Goal: Answer question/provide support

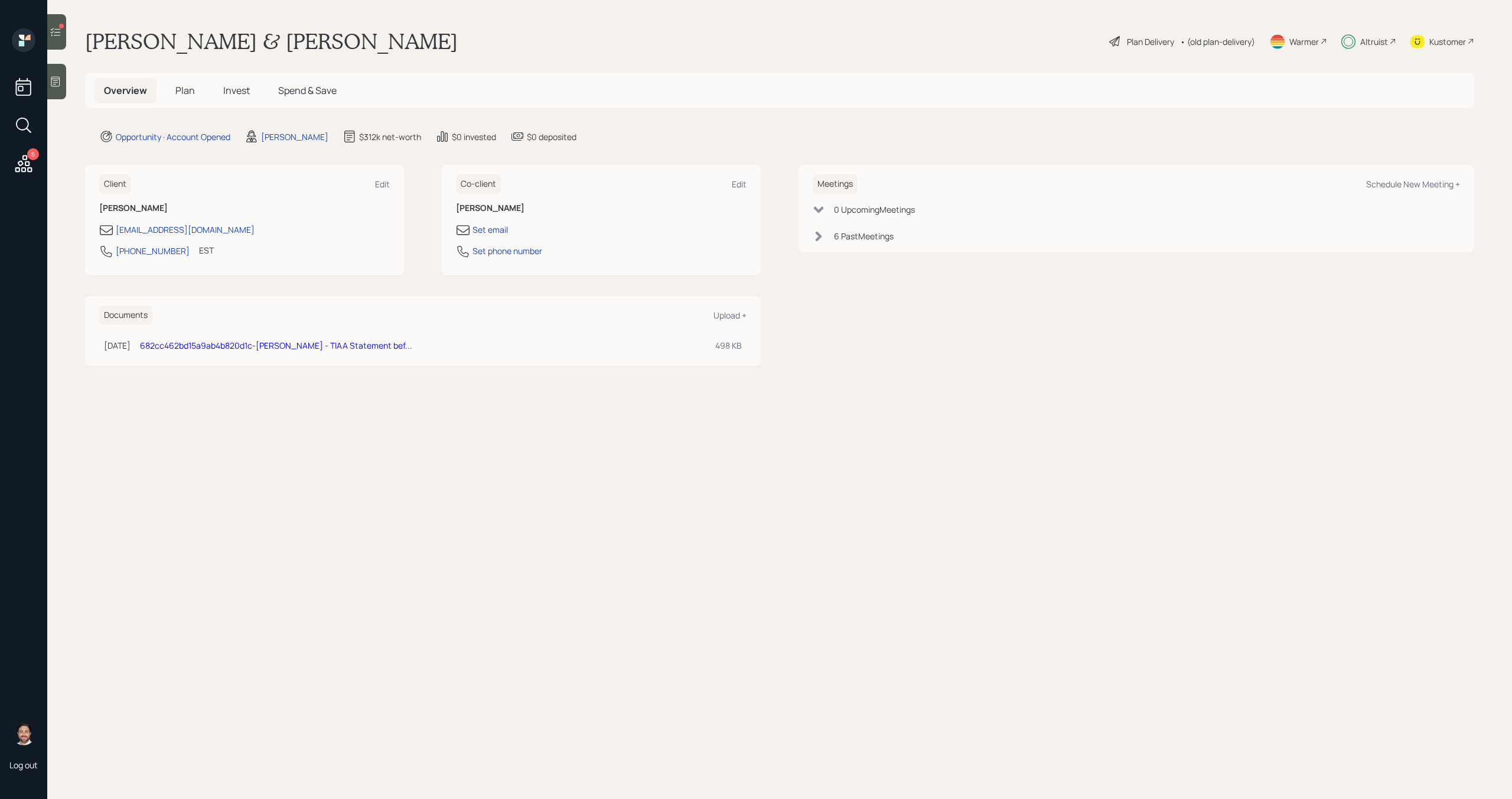
click at [58, 36] on icon at bounding box center [55, 32] width 10 height 8
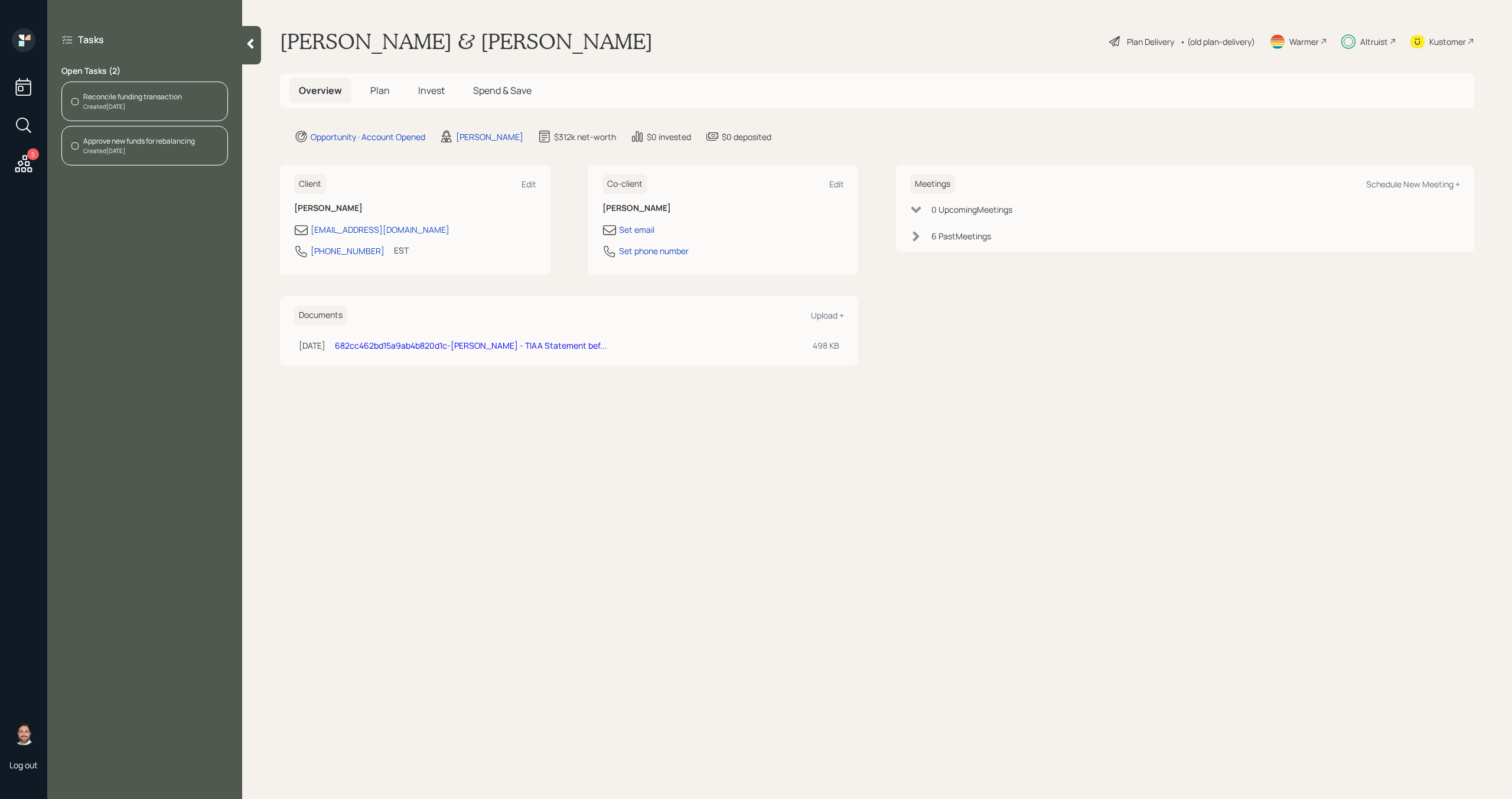
click at [162, 102] on div "Created [DATE]" at bounding box center [133, 106] width 99 height 9
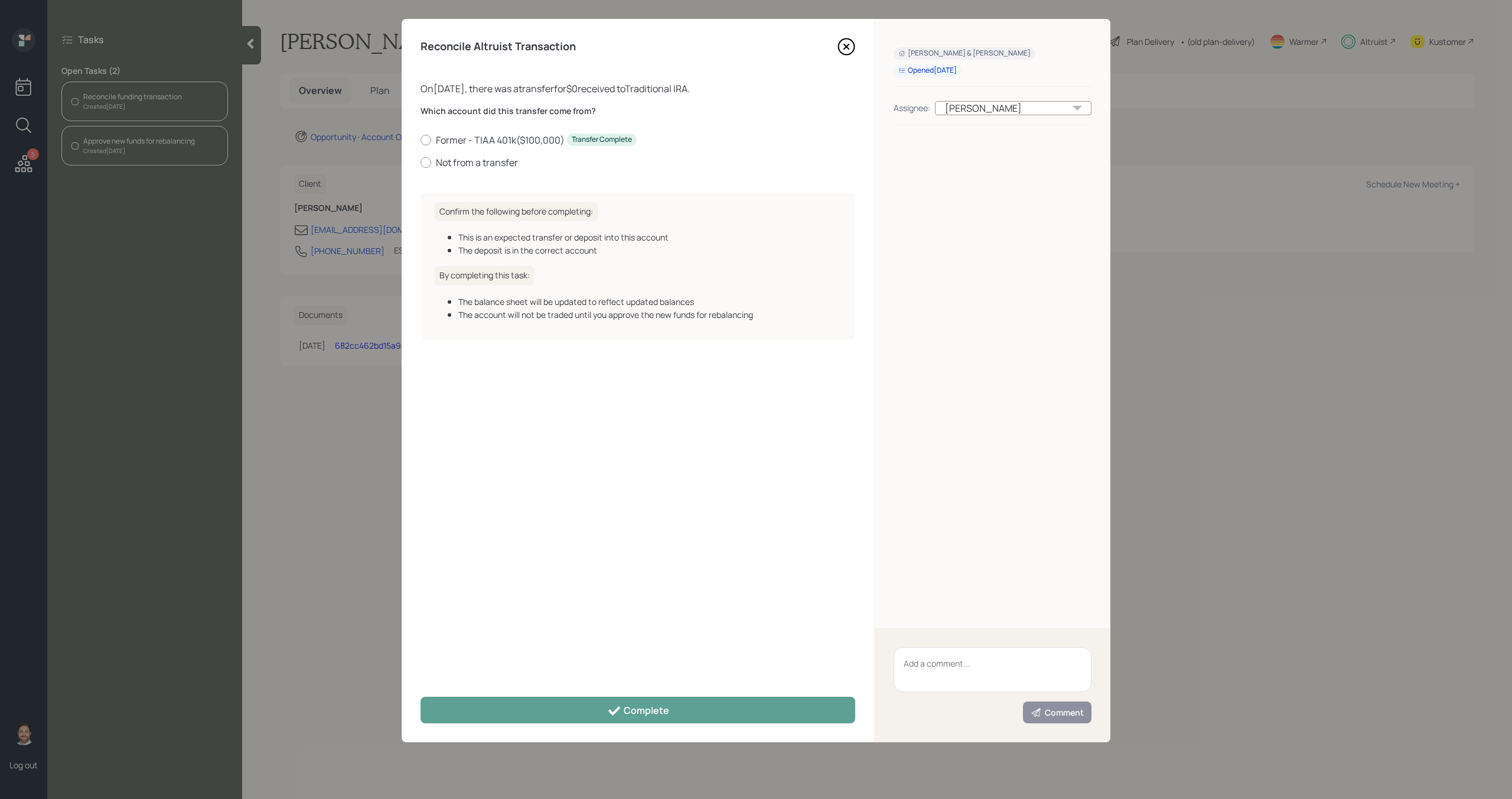
click at [960, 657] on textarea at bounding box center [992, 669] width 198 height 45
type textarea "f"
type textarea "This is a transfer out"
click at [1078, 720] on button "Comment" at bounding box center [1057, 712] width 68 height 22
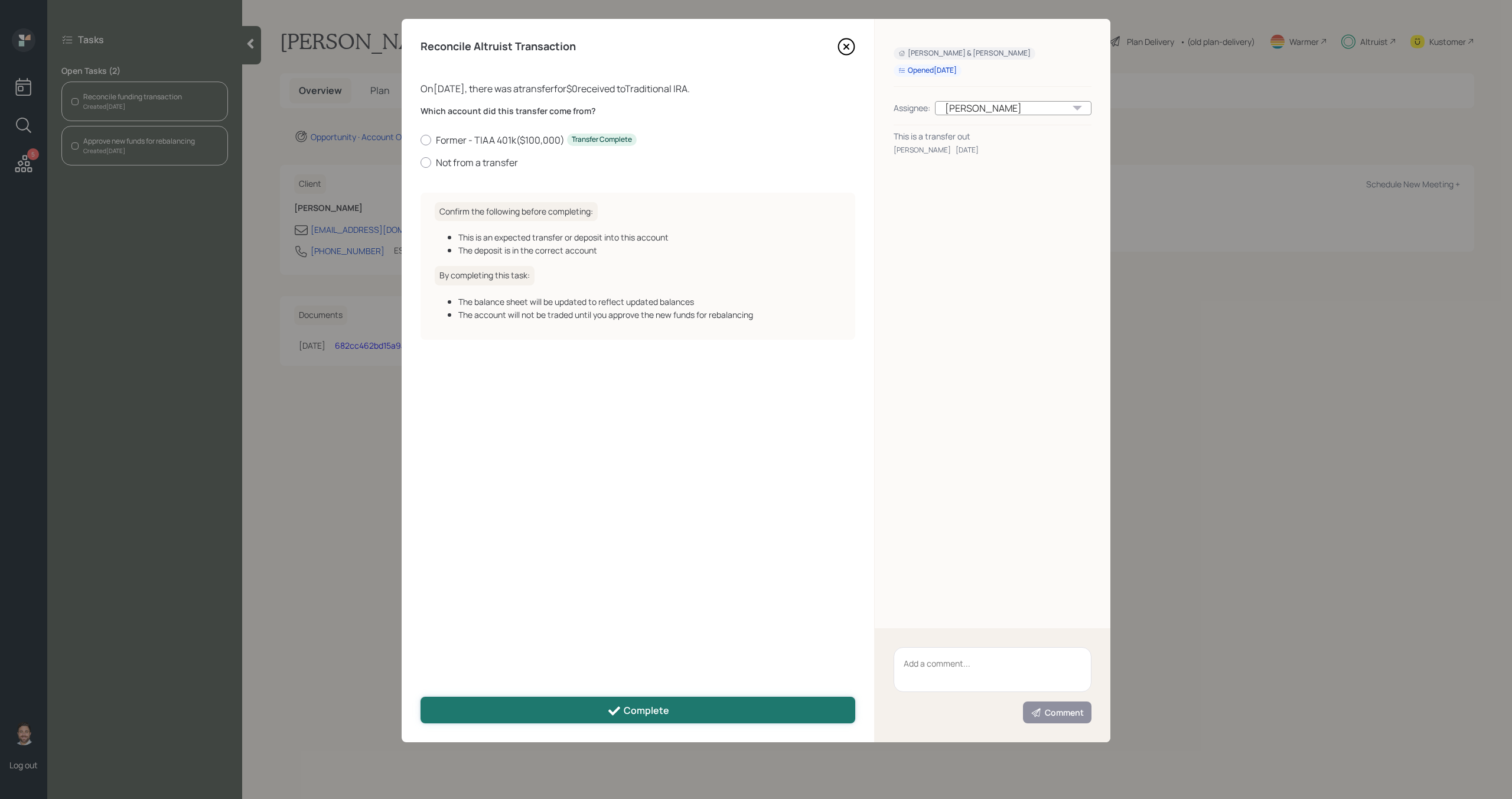
click at [752, 710] on button "Complete" at bounding box center [637, 709] width 435 height 27
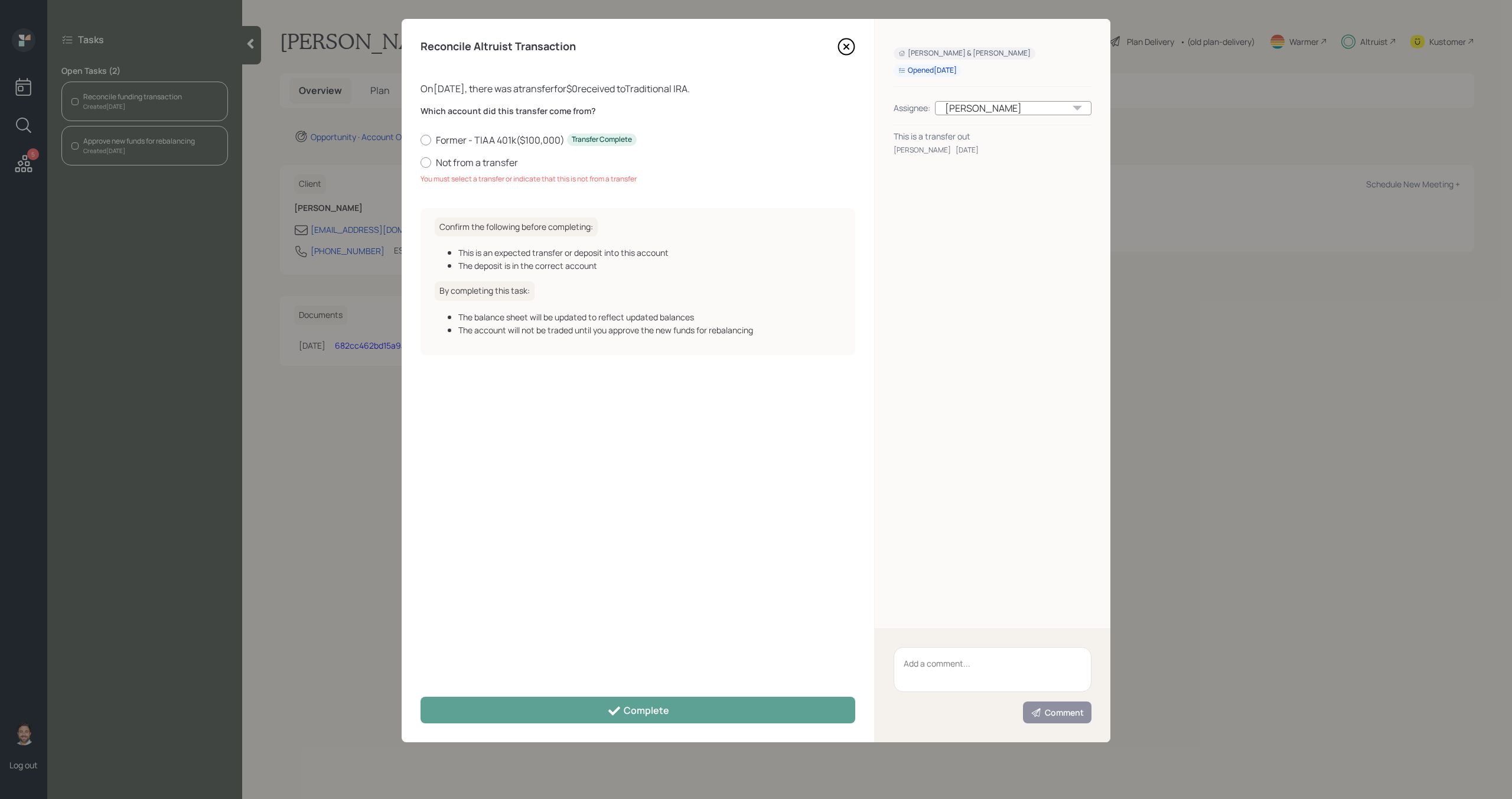
click at [843, 50] on icon at bounding box center [846, 46] width 17 height 17
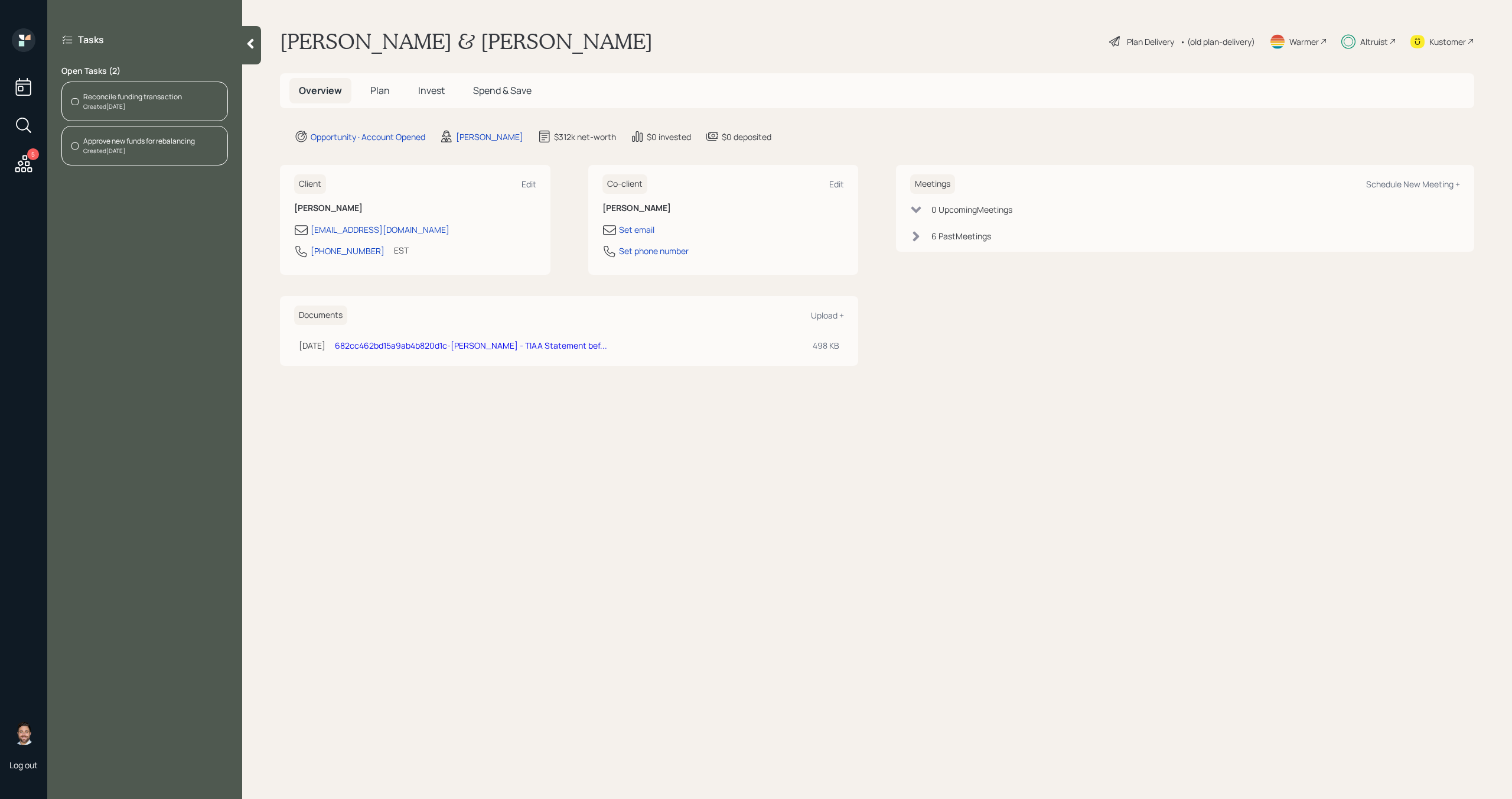
click at [27, 166] on icon at bounding box center [24, 163] width 17 height 17
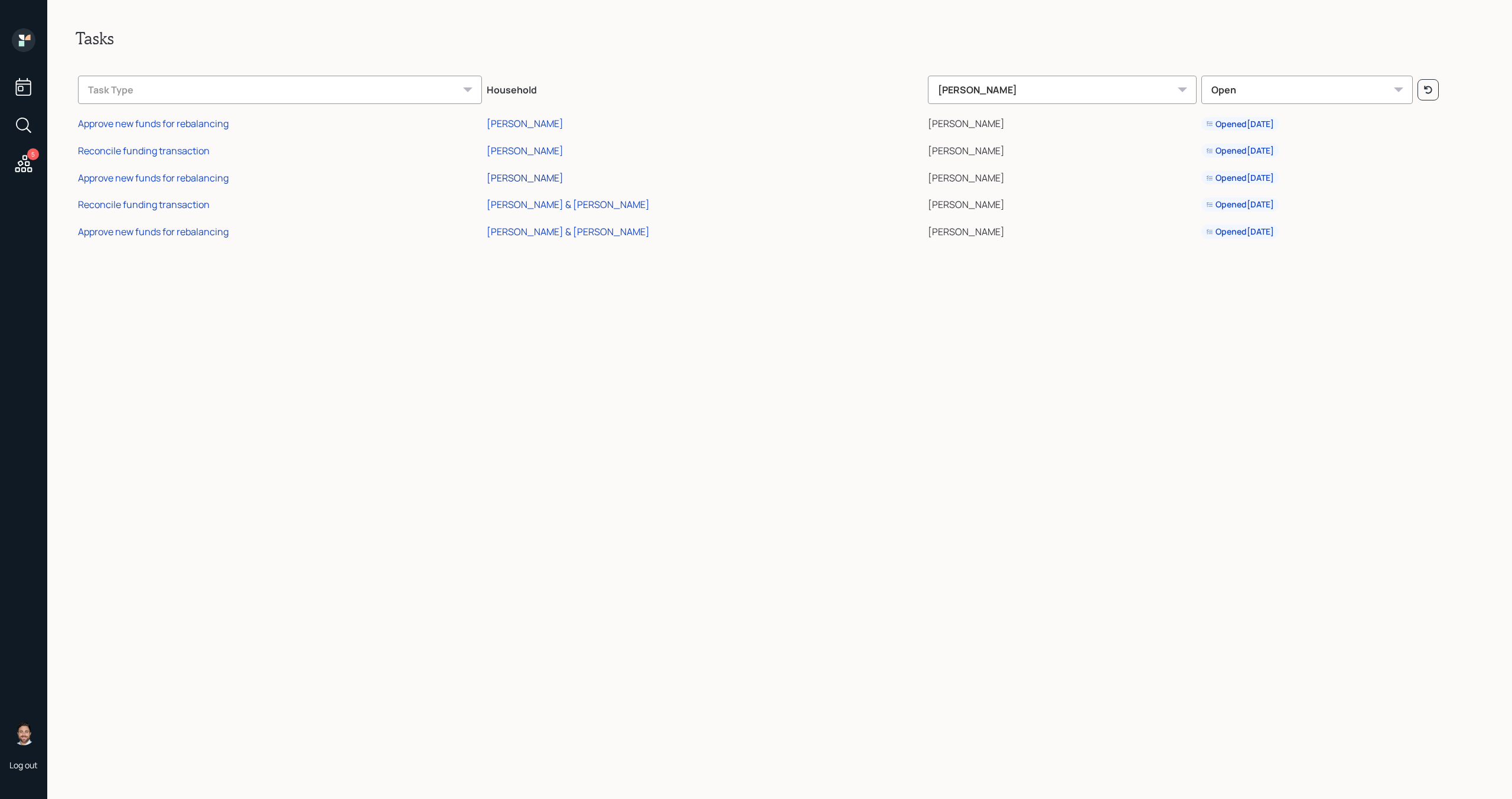
click at [564, 177] on div "[PERSON_NAME]" at bounding box center [525, 177] width 77 height 13
